Goal: Task Accomplishment & Management: Manage account settings

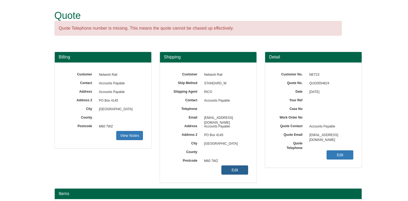
click at [236, 172] on link "Edit" at bounding box center [234, 170] width 27 height 9
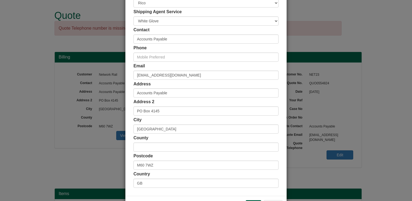
scroll to position [97, 0]
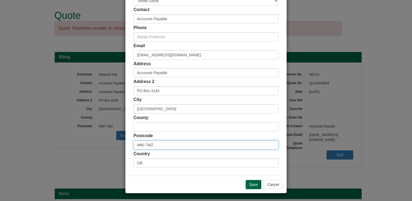
drag, startPoint x: 152, startPoint y: 145, endPoint x: 121, endPoint y: 151, distance: 31.8
click at [121, 151] on div "× Shipping Customer Name Network Rail Ship Method Free of Charge £5 Flat Rate £…" at bounding box center [206, 100] width 412 height 201
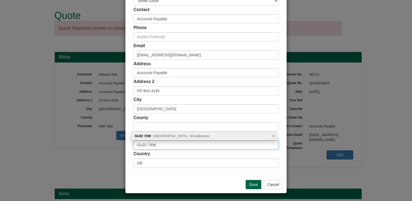
type input "GU22 7XW"
click at [273, 138] on div "GU22 7XW York Road, Woking - 36 Addresses" at bounding box center [204, 136] width 145 height 8
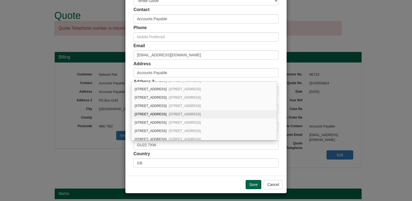
scroll to position [238, 0]
click at [189, 136] on div "Network Rail Electricity, Control Room, York Road Woking, GU22 7XW" at bounding box center [204, 140] width 145 height 8
type input "Network Rail Electricity"
type input "Control Room, York Road"
type input "Woking"
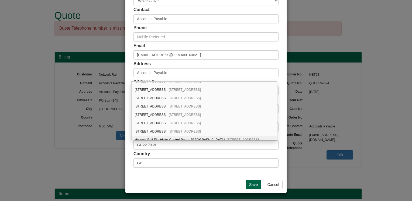
type input "[GEOGRAPHIC_DATA]"
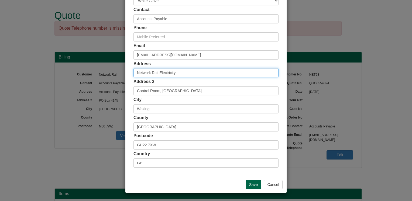
scroll to position [0, 0]
click at [182, 73] on input "Network Rail Electricity" at bounding box center [206, 72] width 145 height 9
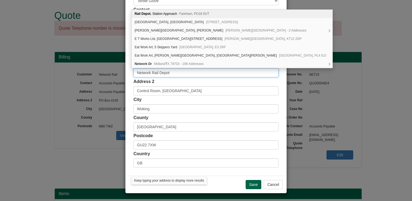
type input "Network Rail Depot"
click at [169, 102] on div "City Woking" at bounding box center [206, 105] width 145 height 17
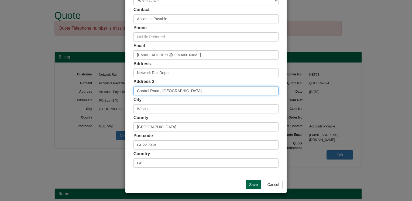
drag, startPoint x: 161, startPoint y: 91, endPoint x: 111, endPoint y: 93, distance: 50.2
click at [111, 93] on div "× Shipping Customer Name Network Rail Ship Method Free of Charge £5 Flat Rate £…" at bounding box center [206, 100] width 412 height 201
click at [177, 91] on input "York Road" at bounding box center [206, 90] width 145 height 9
paste input "bells.rats.remote"
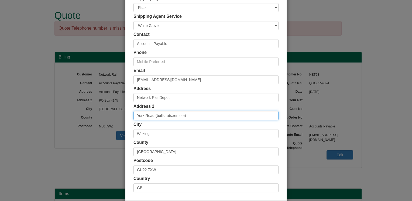
scroll to position [43, 0]
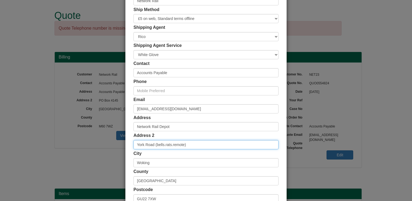
type input "York Road (bells.rats.remote)"
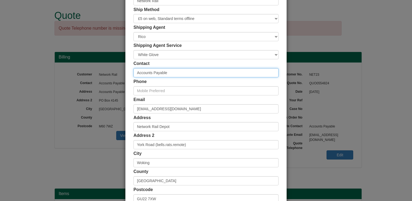
drag, startPoint x: 171, startPoint y: 73, endPoint x: 127, endPoint y: 77, distance: 44.1
click at [127, 77] on div "Customer Name Network Rail Ship Method Free of Charge £5 Flat Rate £7.50 Flat R…" at bounding box center [205, 105] width 161 height 249
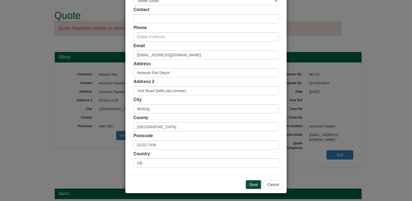
click at [249, 181] on input "Save" at bounding box center [254, 184] width 16 height 9
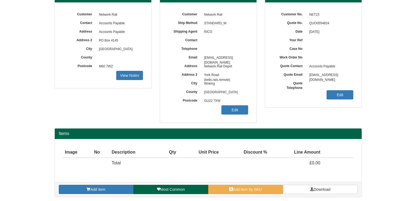
scroll to position [60, 0]
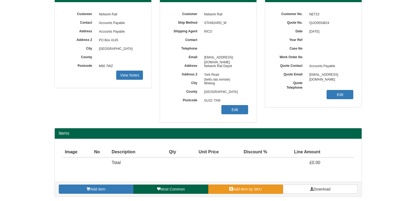
click at [239, 189] on span "Add item by SKU" at bounding box center [247, 189] width 29 height 4
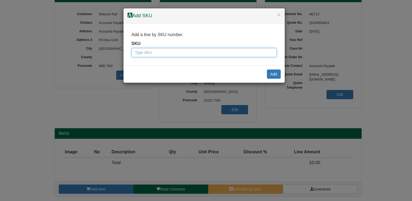
paste input "9787602BLA"
type input "9787602BLA"
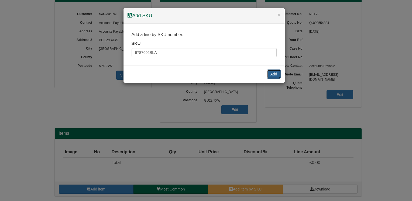
click at [272, 75] on button "Add" at bounding box center [274, 74] width 14 height 9
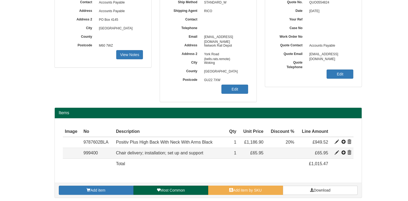
scroll to position [82, 0]
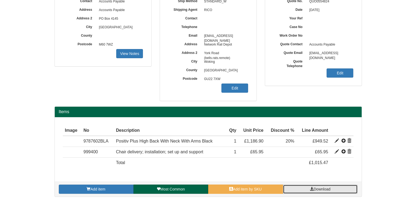
click at [323, 189] on span "Download" at bounding box center [322, 189] width 17 height 4
